Goal: Task Accomplishment & Management: Use online tool/utility

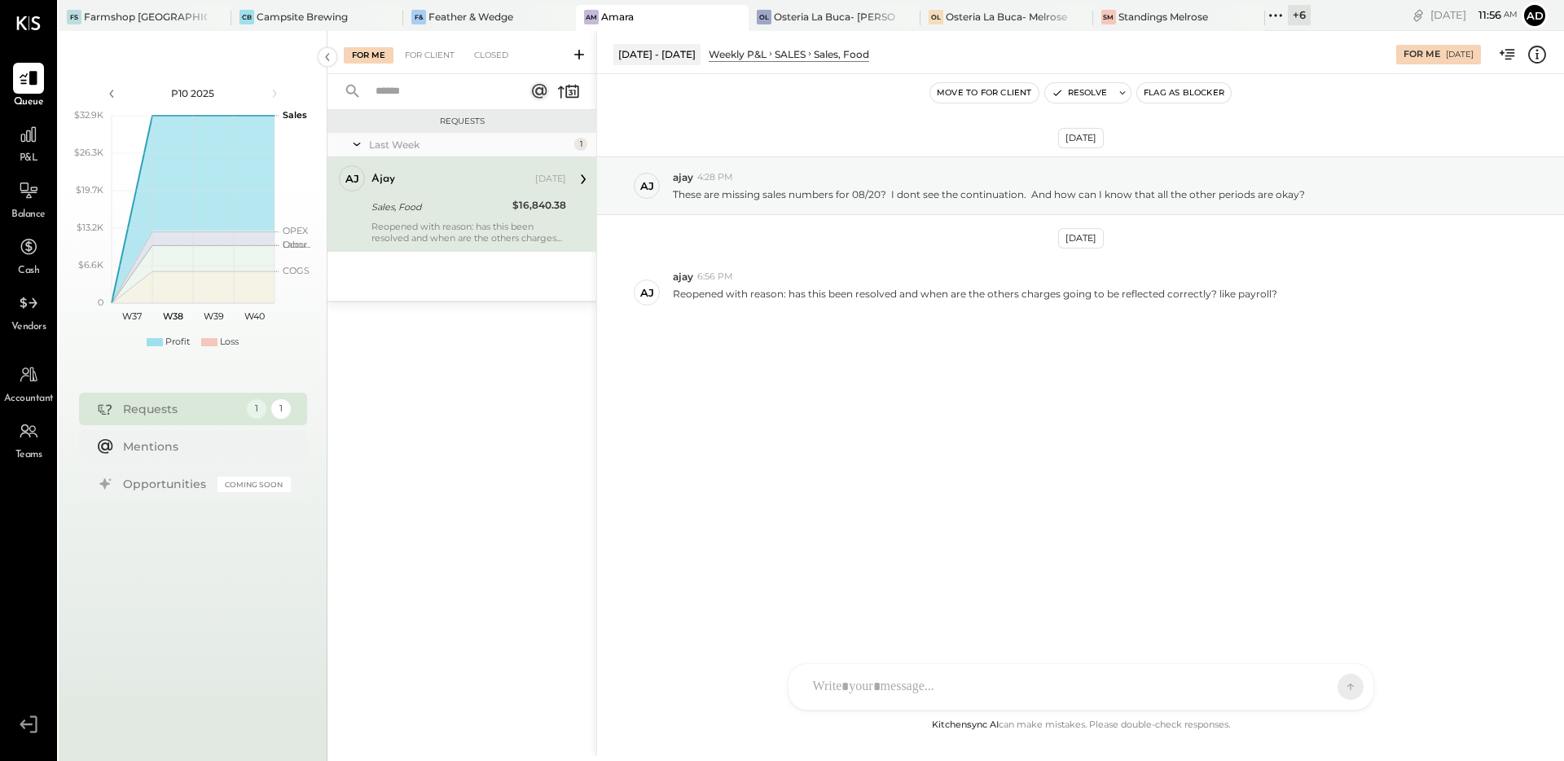
click at [681, 406] on div "[DATE] aj ajay 4:28 PM These are missing sales numbers for 08/20? I dont see th…" at bounding box center [1080, 283] width 967 height 336
click at [852, 394] on div "[DATE] aj ajay 4:28 PM These are missing sales numbers for 08/20? I dont see th…" at bounding box center [1080, 283] width 967 height 336
click at [935, 404] on div "[DATE] aj ajay 4:28 PM These are missing sales numbers for 08/20? I dont see th…" at bounding box center [1080, 283] width 967 height 336
click at [26, 134] on icon at bounding box center [28, 134] width 16 height 16
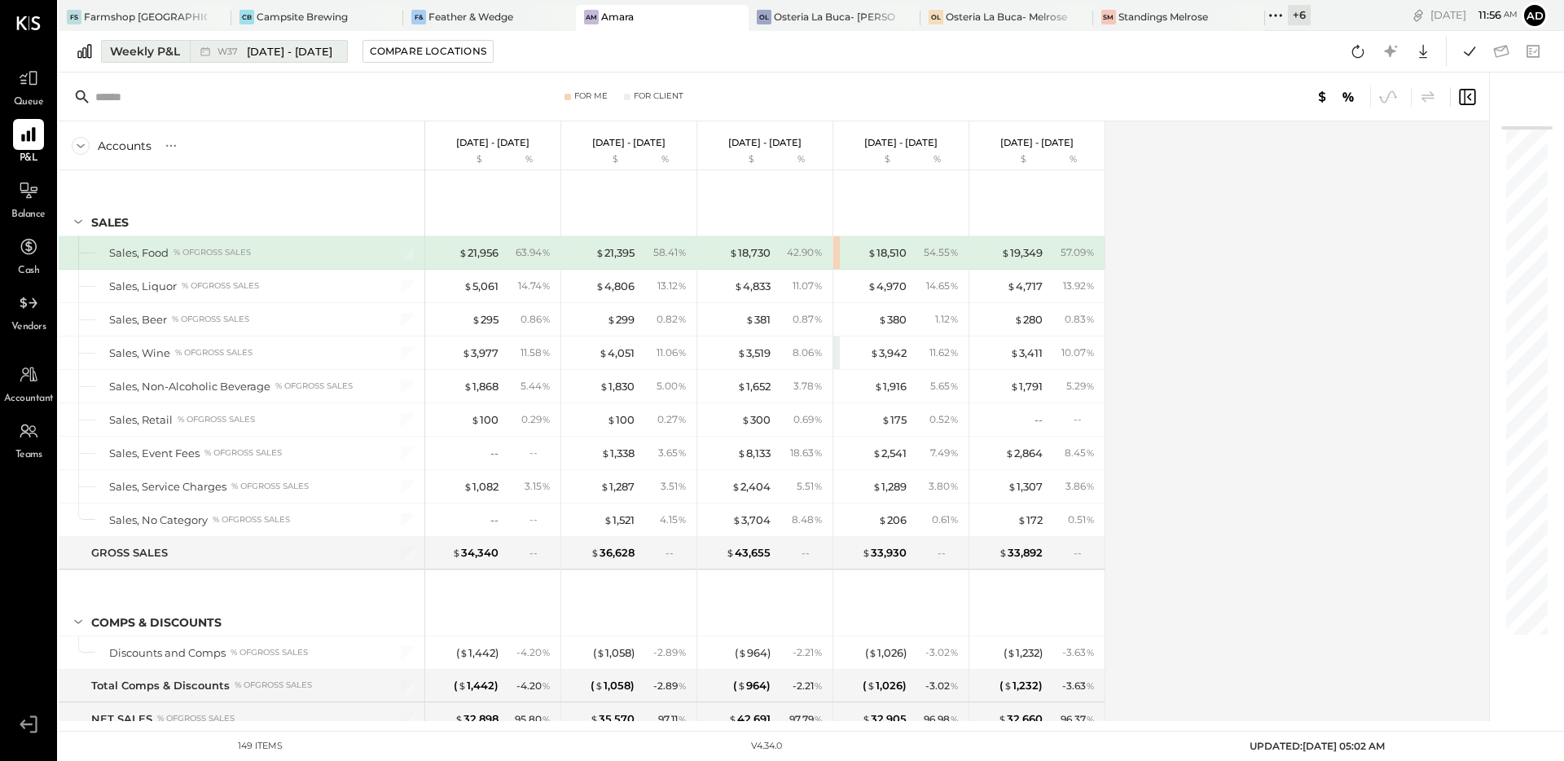
click at [169, 58] on div "Weekly P&L" at bounding box center [145, 51] width 70 height 16
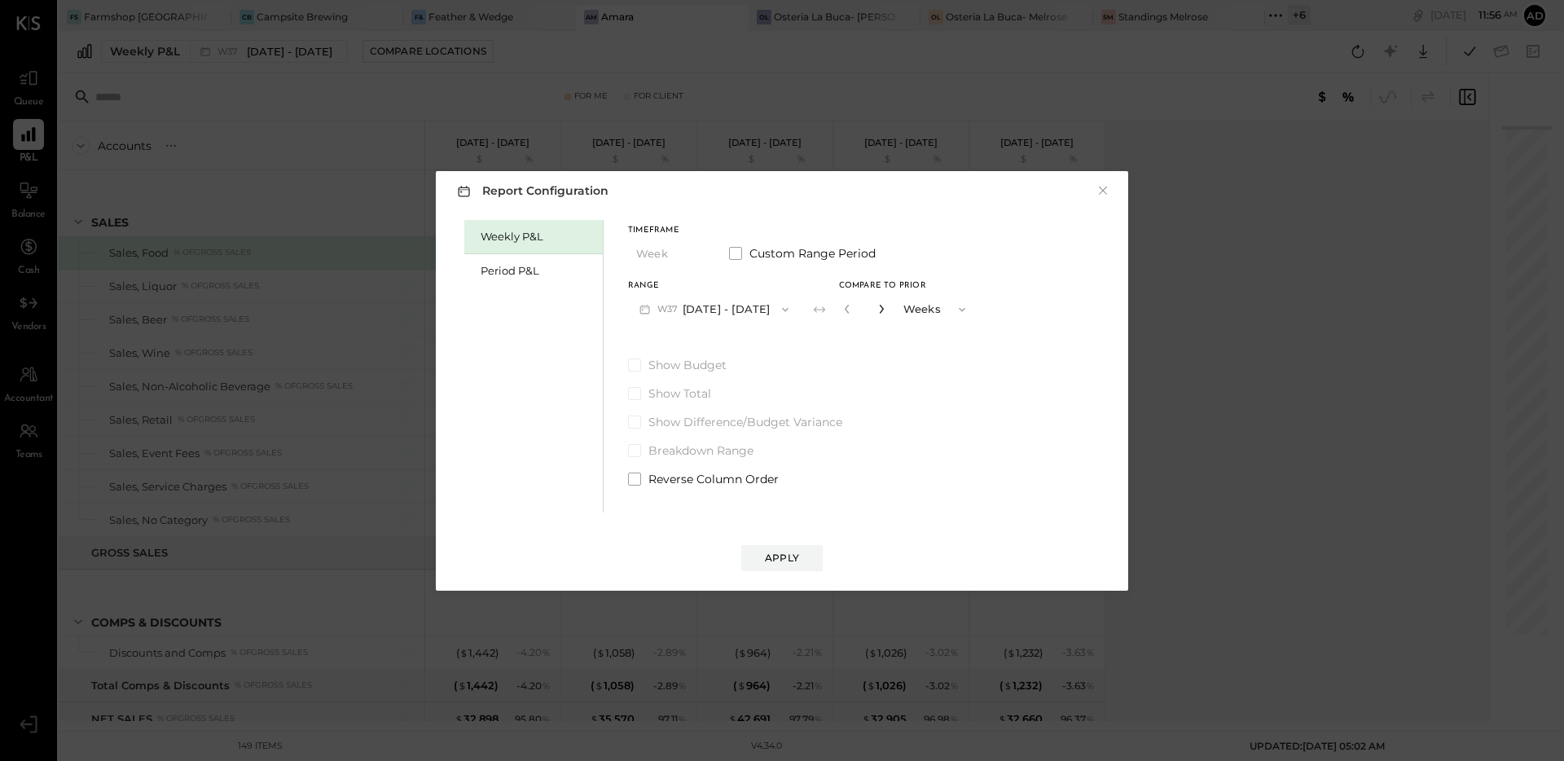
click at [879, 306] on icon "button" at bounding box center [882, 309] width 10 height 10
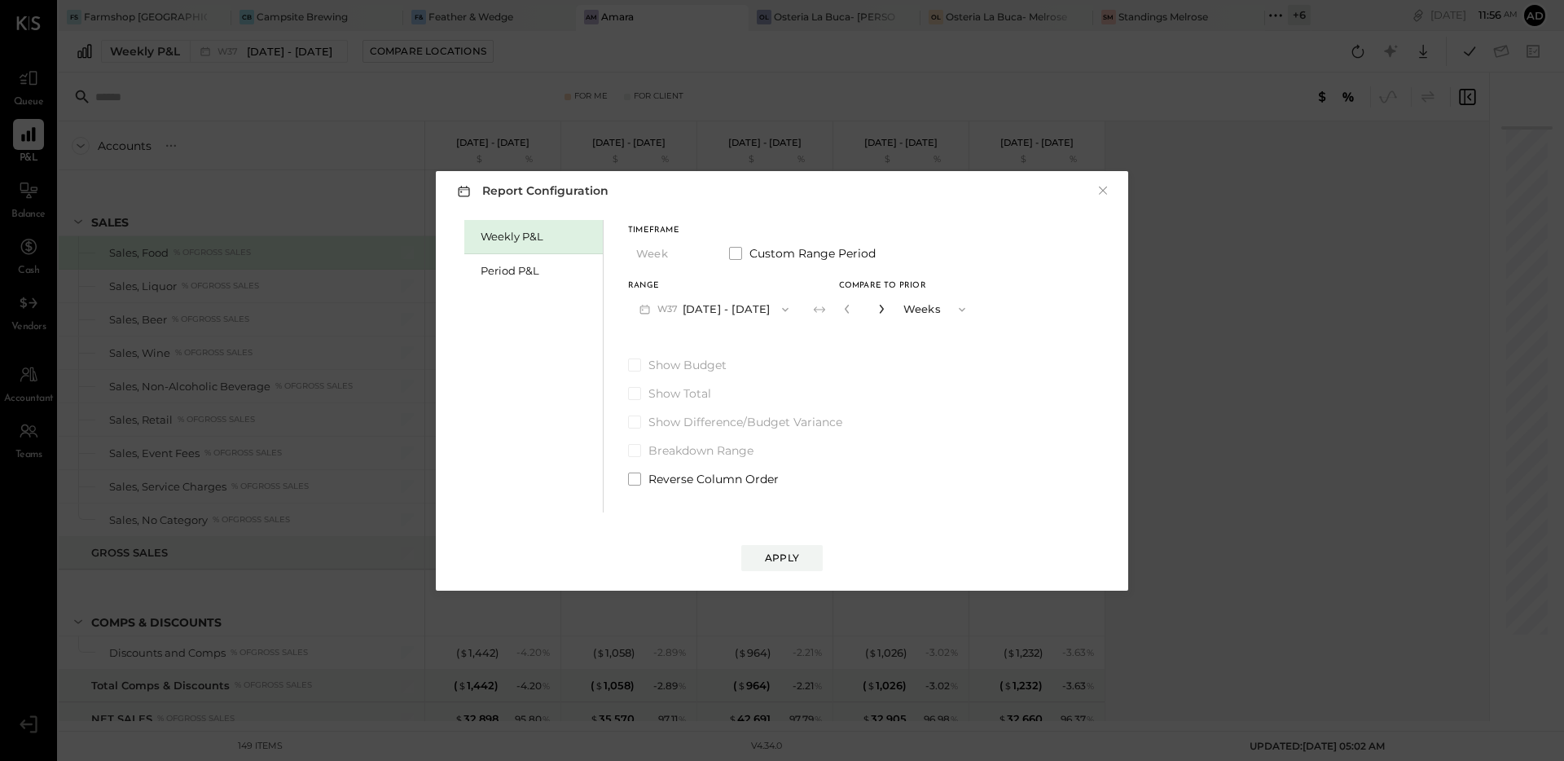
click at [877, 307] on icon "button" at bounding box center [882, 309] width 10 height 10
type input "**"
click at [789, 555] on div "Apply" at bounding box center [782, 558] width 34 height 14
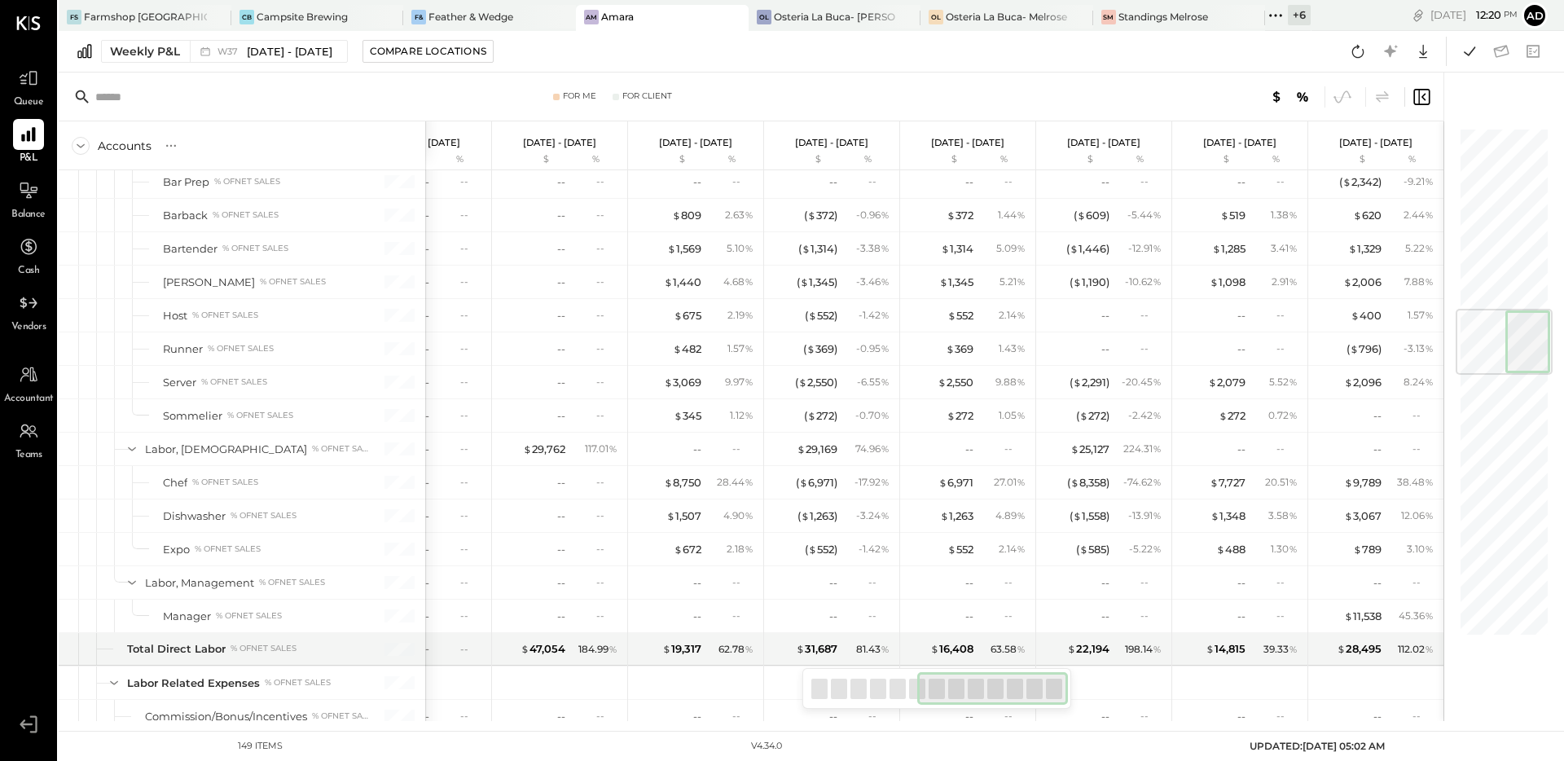
scroll to position [1534, 0]
